Goal: Check status: Check status

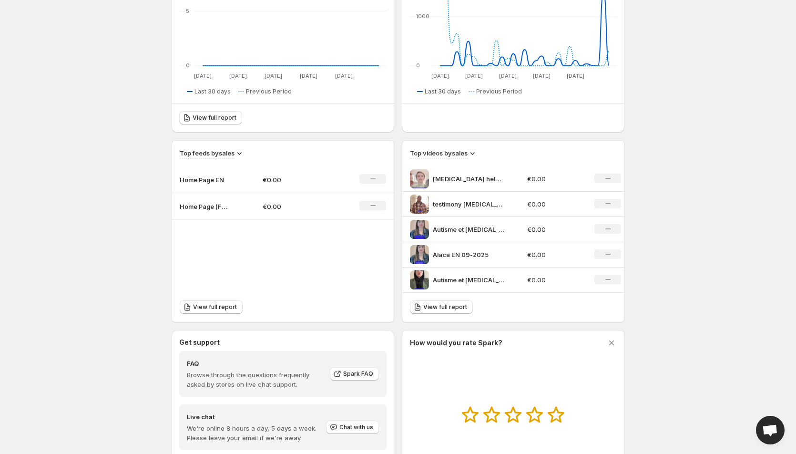
scroll to position [238, 0]
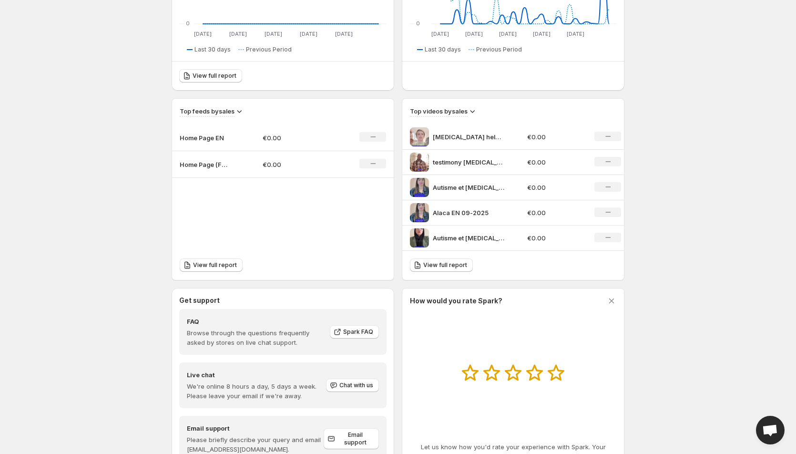
click at [477, 111] on icon at bounding box center [472, 111] width 10 height 10
click at [474, 150] on span "Views" at bounding box center [474, 146] width 32 height 10
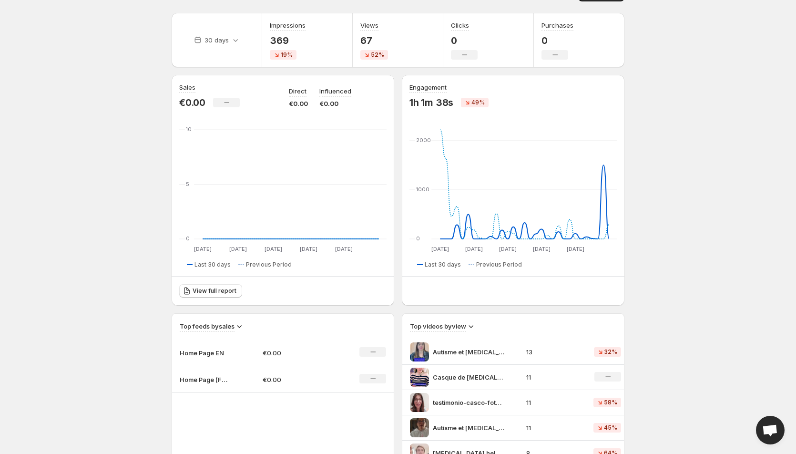
scroll to position [0, 0]
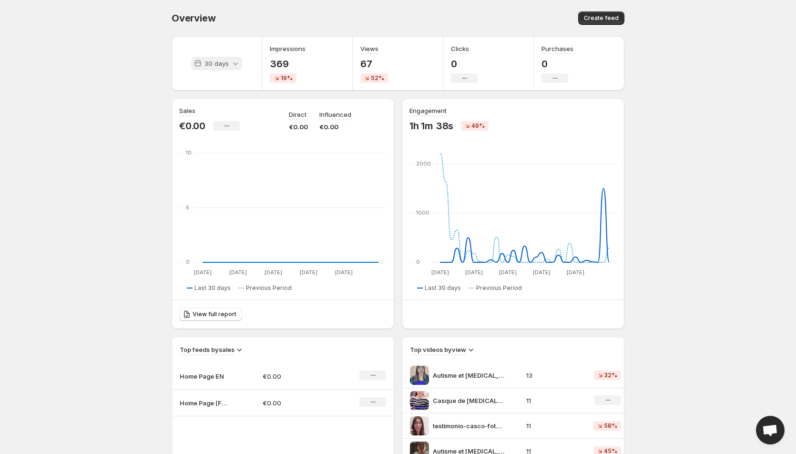
click at [232, 59] on icon at bounding box center [236, 64] width 10 height 10
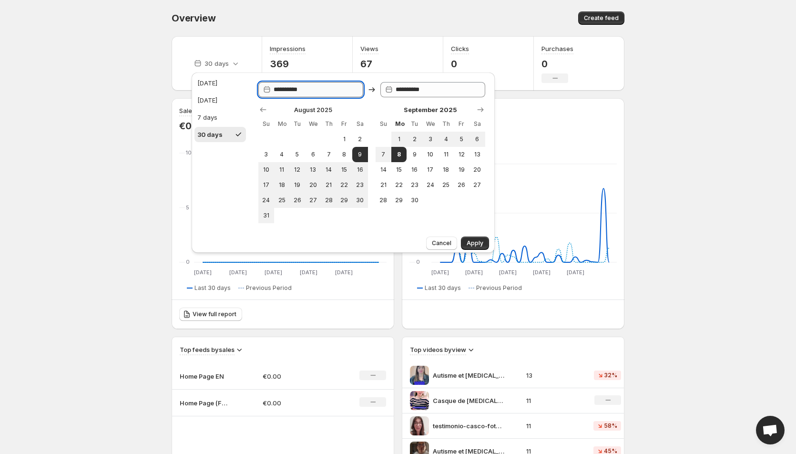
click at [285, 90] on input "**********" at bounding box center [318, 89] width 90 height 15
click at [262, 109] on icon "Show previous month, July 2025" at bounding box center [263, 110] width 10 height 10
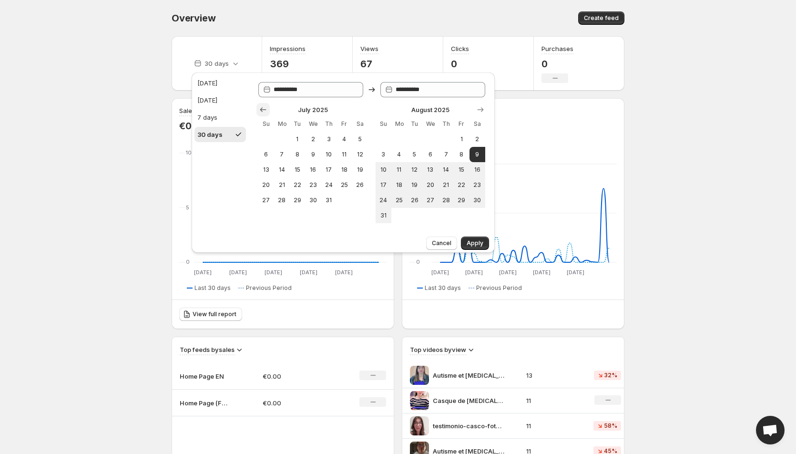
click at [262, 109] on icon "Show previous month, June 2025" at bounding box center [263, 110] width 10 height 10
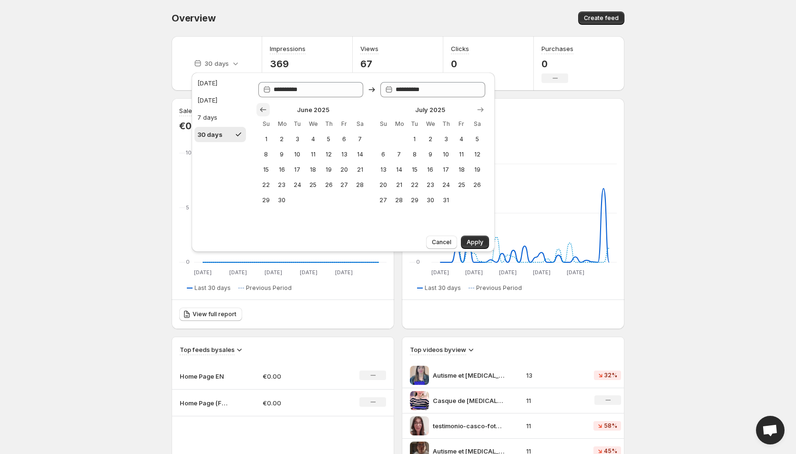
click at [262, 109] on icon "Show previous month, May 2025" at bounding box center [263, 110] width 10 height 10
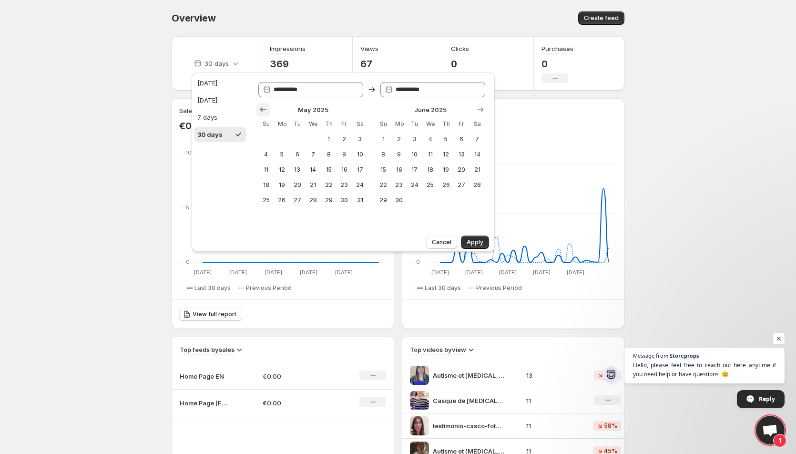
click at [262, 110] on icon "Show previous month, April 2025" at bounding box center [263, 110] width 10 height 10
click at [262, 110] on icon "Show previous month, March 2025" at bounding box center [263, 110] width 10 height 10
click at [297, 141] on td at bounding box center [297, 138] width 16 height 15
click at [359, 139] on span "1" at bounding box center [360, 139] width 8 height 8
type input "**********"
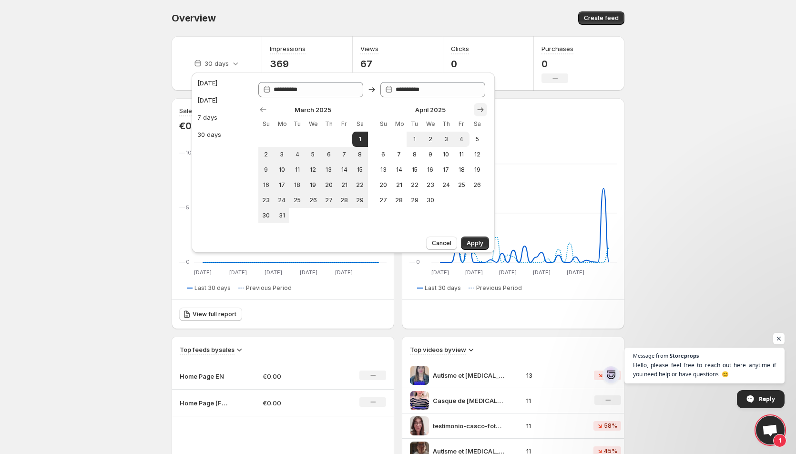
click at [480, 110] on icon "Show next month, May 2025" at bounding box center [480, 109] width 6 height 5
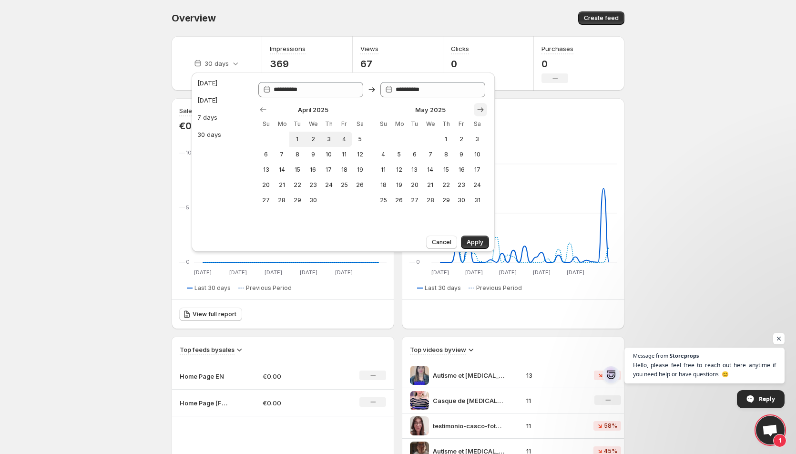
click at [480, 110] on icon "Show next month, June 2025" at bounding box center [480, 109] width 6 height 5
click at [480, 110] on icon "Show next month, July 2025" at bounding box center [480, 109] width 6 height 5
click at [480, 110] on icon "Show next month, August 2025" at bounding box center [480, 109] width 6 height 5
click at [480, 110] on icon "Show next month, September 2025" at bounding box center [480, 109] width 6 height 5
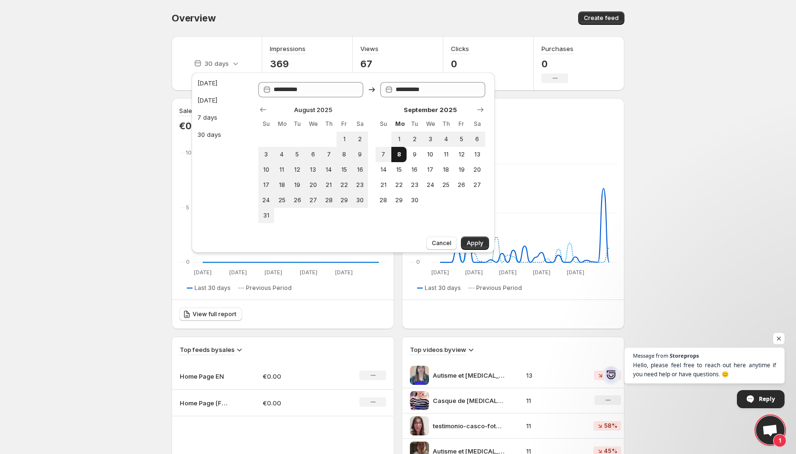
click at [401, 152] on span "8" at bounding box center [399, 155] width 8 height 8
type input "**********"
click at [475, 242] on span "Apply" at bounding box center [474, 243] width 17 height 8
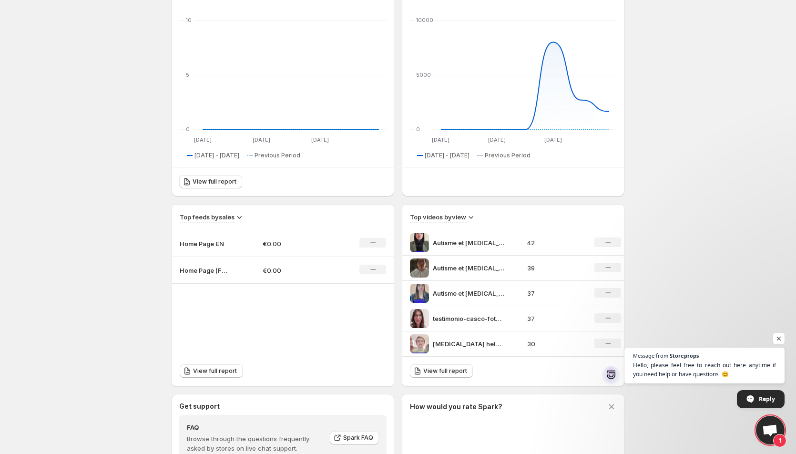
scroll to position [191, 0]
